Goal: Book appointment/travel/reservation

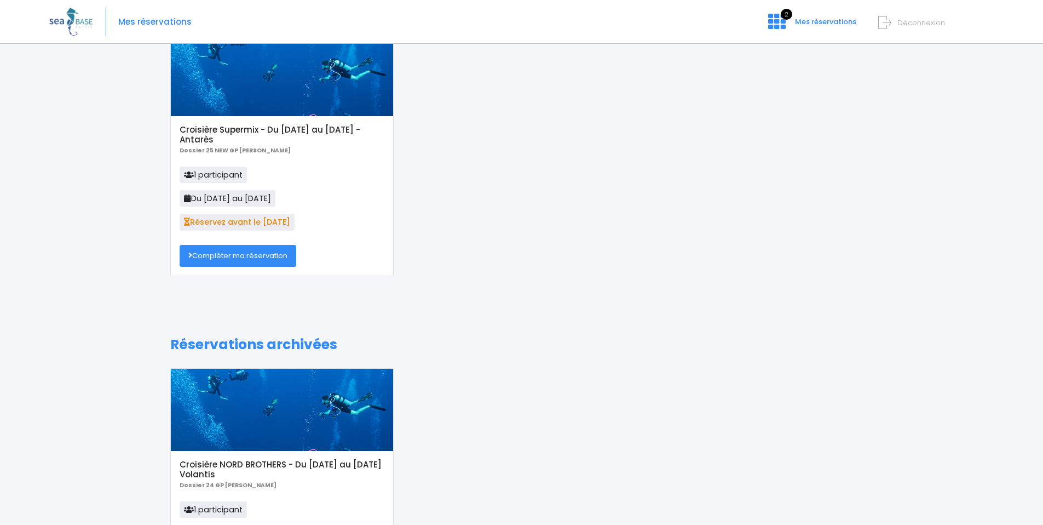
scroll to position [13, 0]
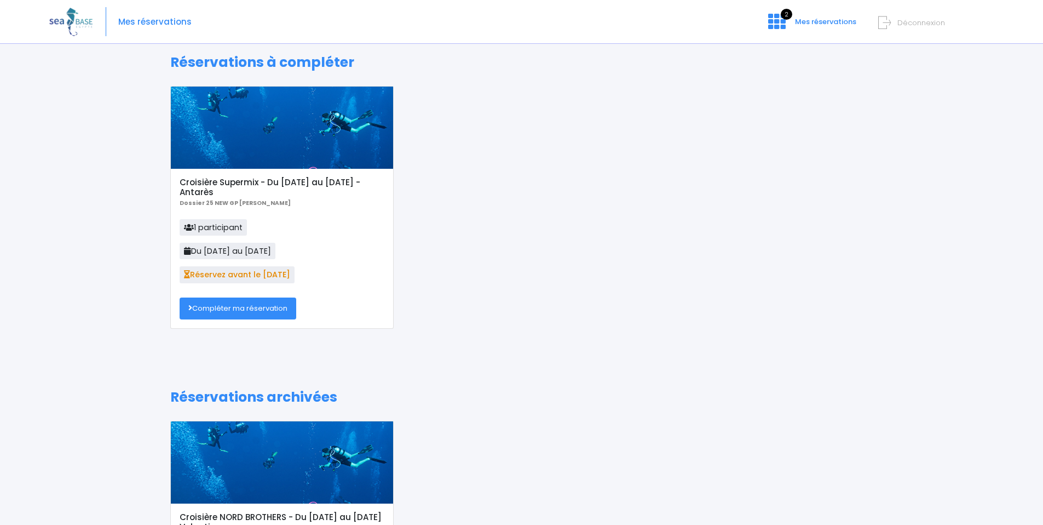
click at [216, 305] on link "Compléter ma réservation" at bounding box center [238, 308] width 117 height 22
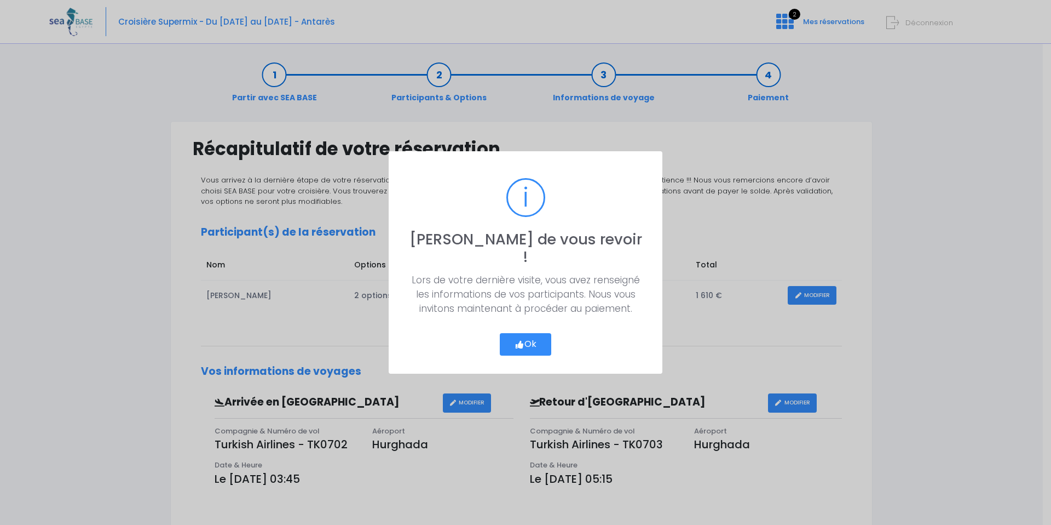
click at [522, 344] on icon "button" at bounding box center [520, 344] width 10 height 0
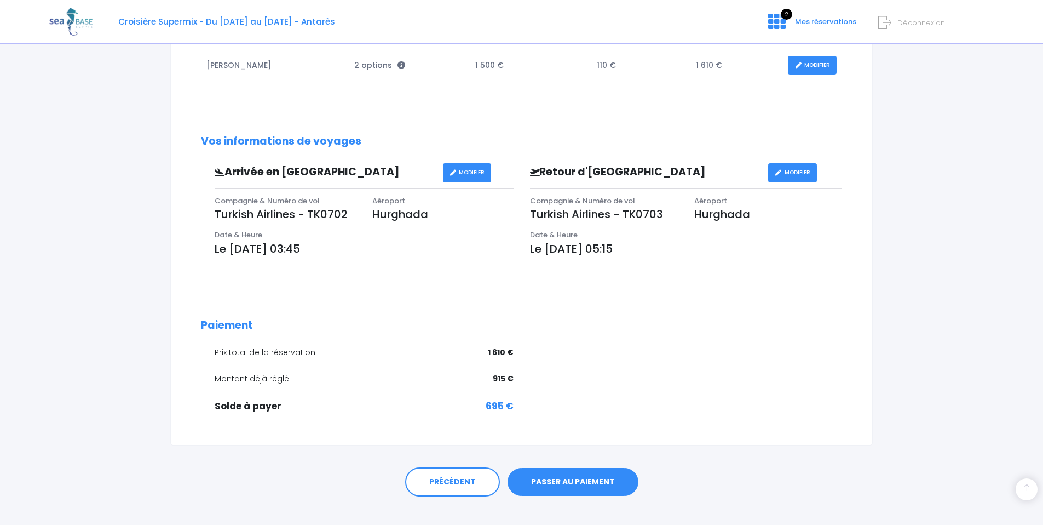
scroll to position [245, 0]
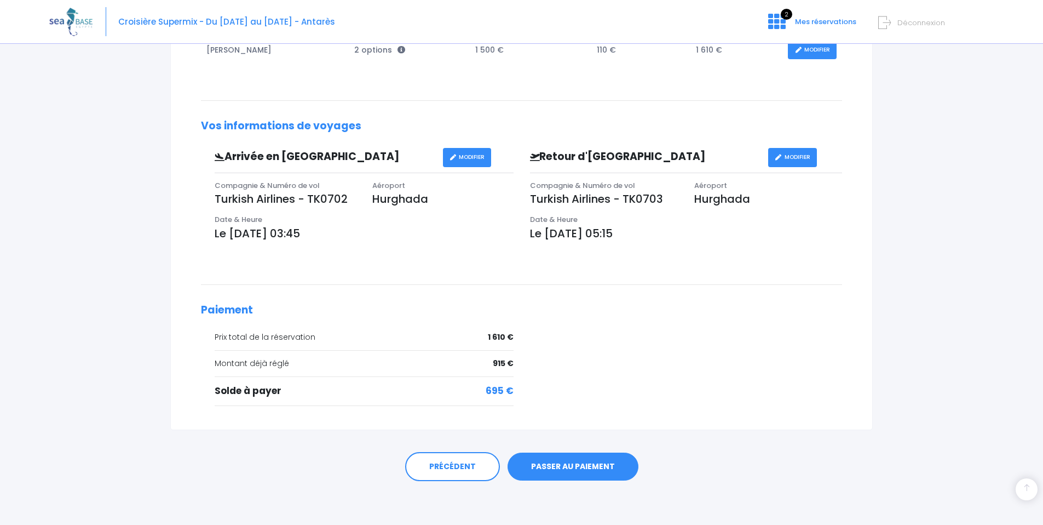
click at [580, 463] on link "PASSER AU PAIEMENT" at bounding box center [573, 466] width 131 height 28
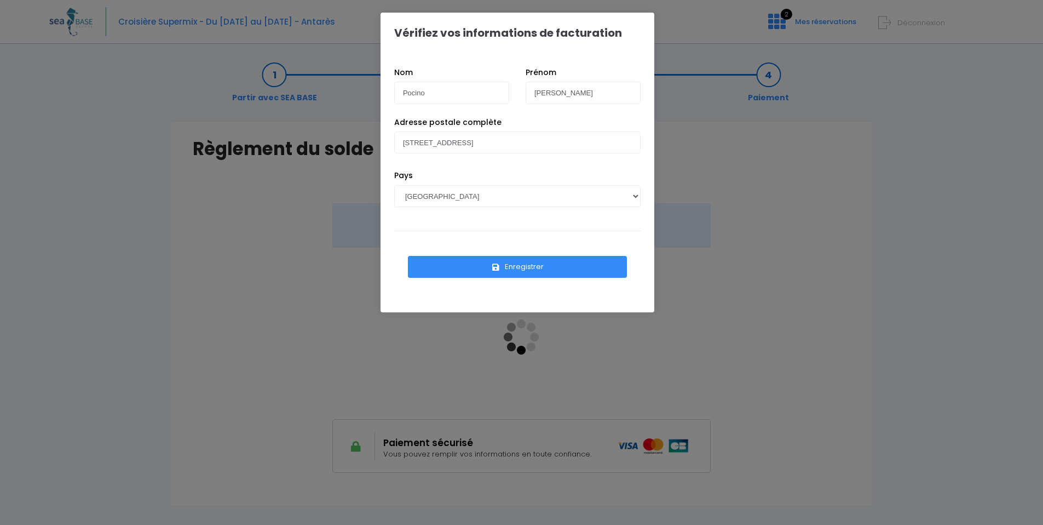
click at [514, 267] on button "Enregistrer" at bounding box center [517, 267] width 219 height 22
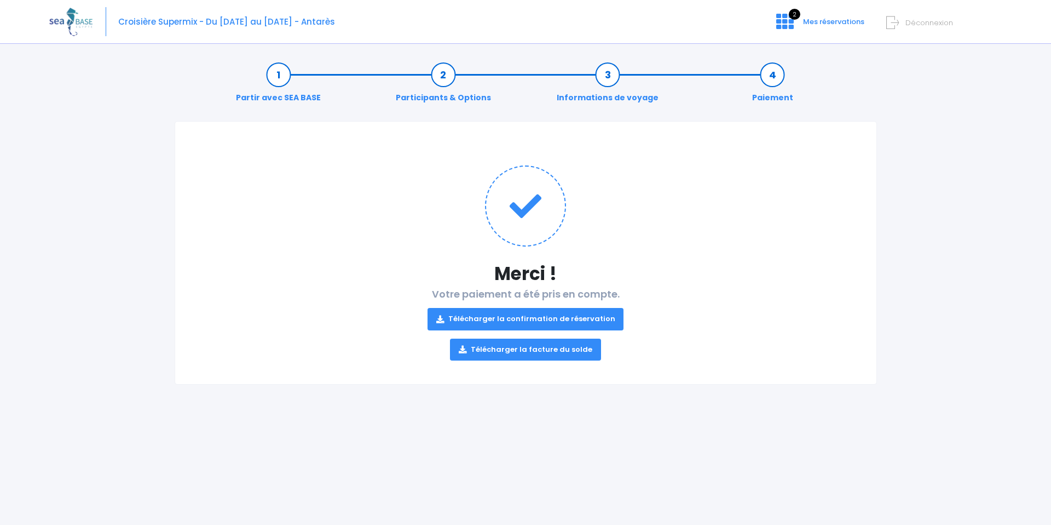
click at [550, 319] on link "Télécharger la confirmation de réservation" at bounding box center [526, 319] width 197 height 22
click at [548, 355] on link "Télécharger la facture du solde" at bounding box center [525, 349] width 151 height 22
click at [961, 200] on div "Partir avec SEA BASE Participants & Options Informations de voyage Paiement Mer…" at bounding box center [525, 288] width 953 height 474
click at [825, 20] on span "Mes réservations" at bounding box center [833, 21] width 61 height 10
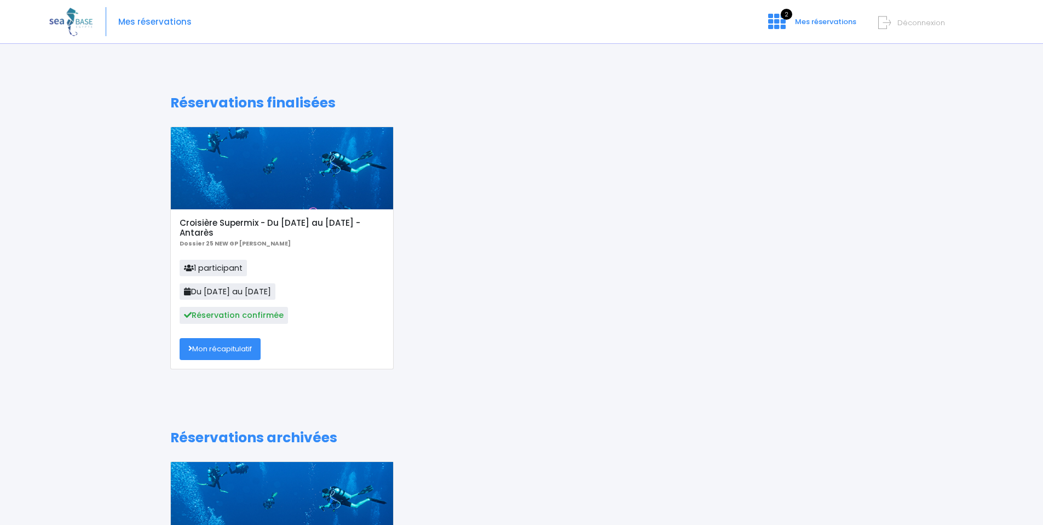
click at [233, 350] on link "Mon récapitulatif" at bounding box center [220, 349] width 81 height 22
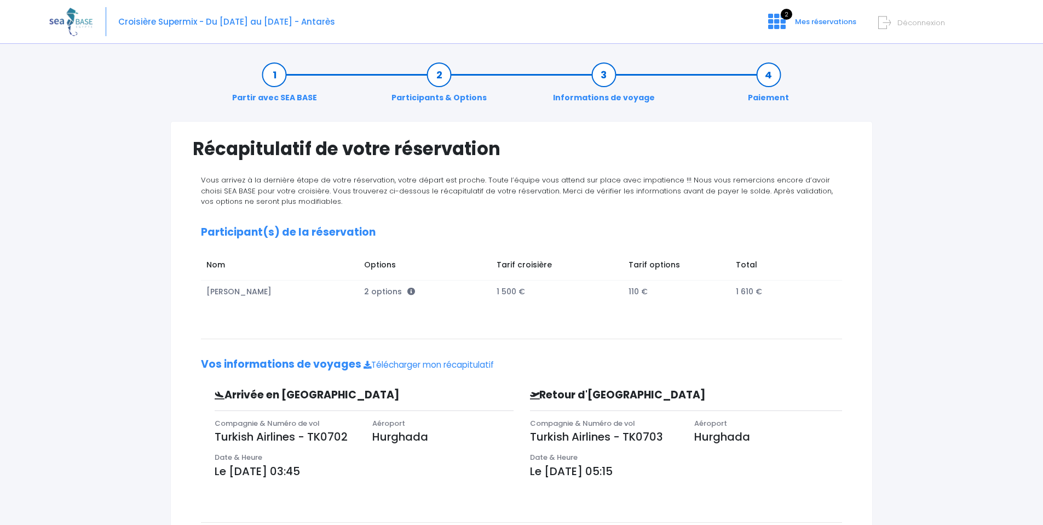
click at [82, 20] on img at bounding box center [70, 22] width 43 height 28
